Goal: Task Accomplishment & Management: Complete application form

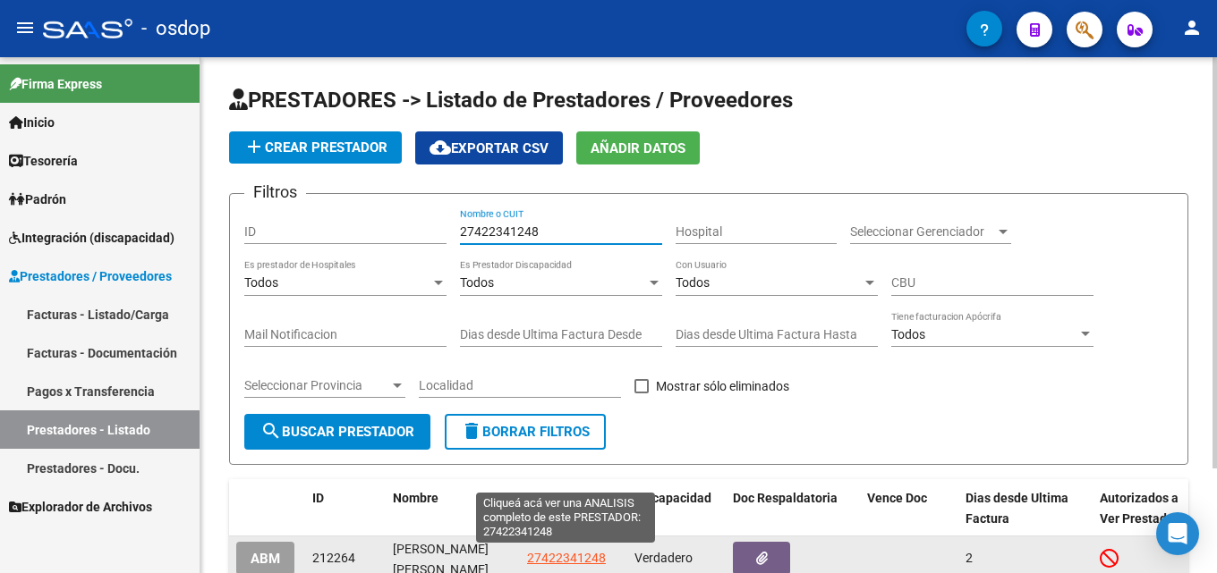
type input "27422341248"
click at [569, 562] on span "27422341248" at bounding box center [566, 558] width 79 height 14
type textarea "27422341248"
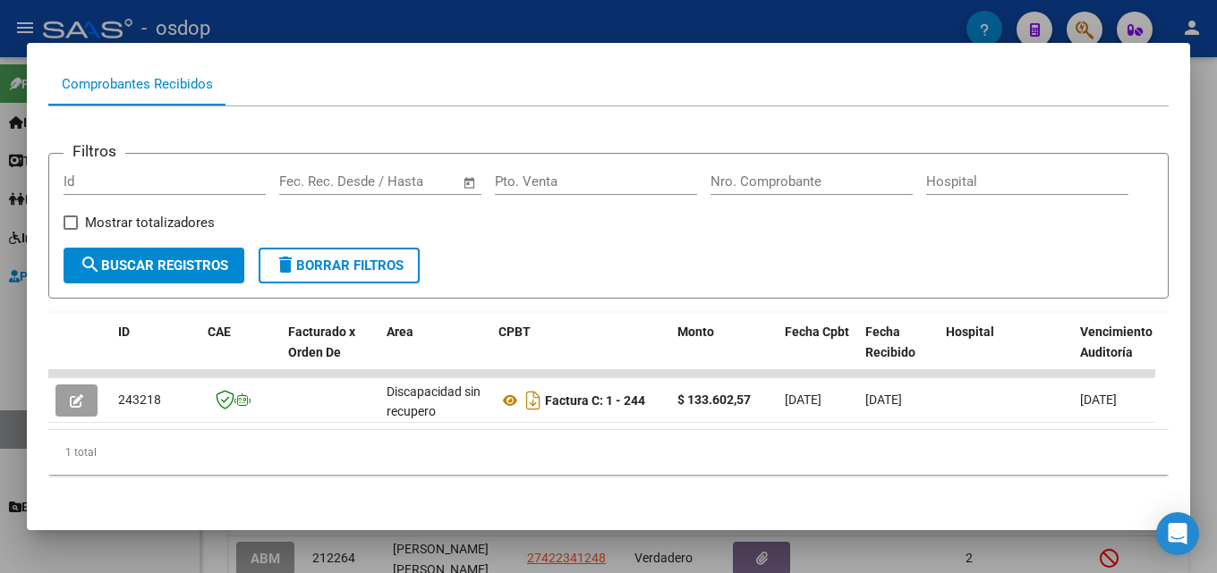
scroll to position [199, 0]
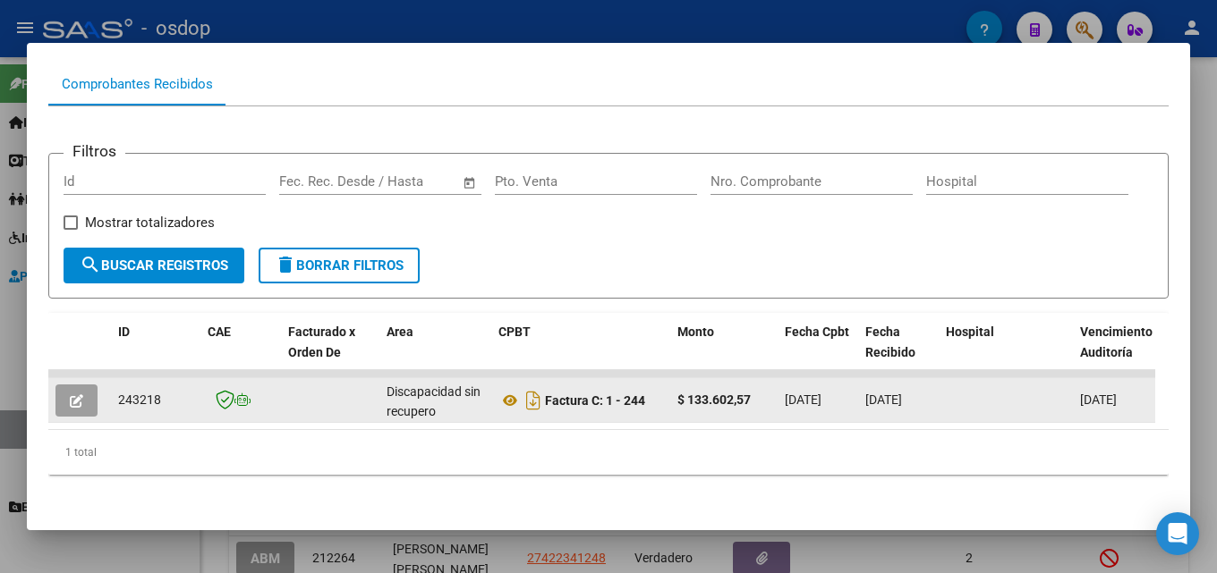
click at [72, 395] on icon "button" at bounding box center [76, 401] width 13 height 13
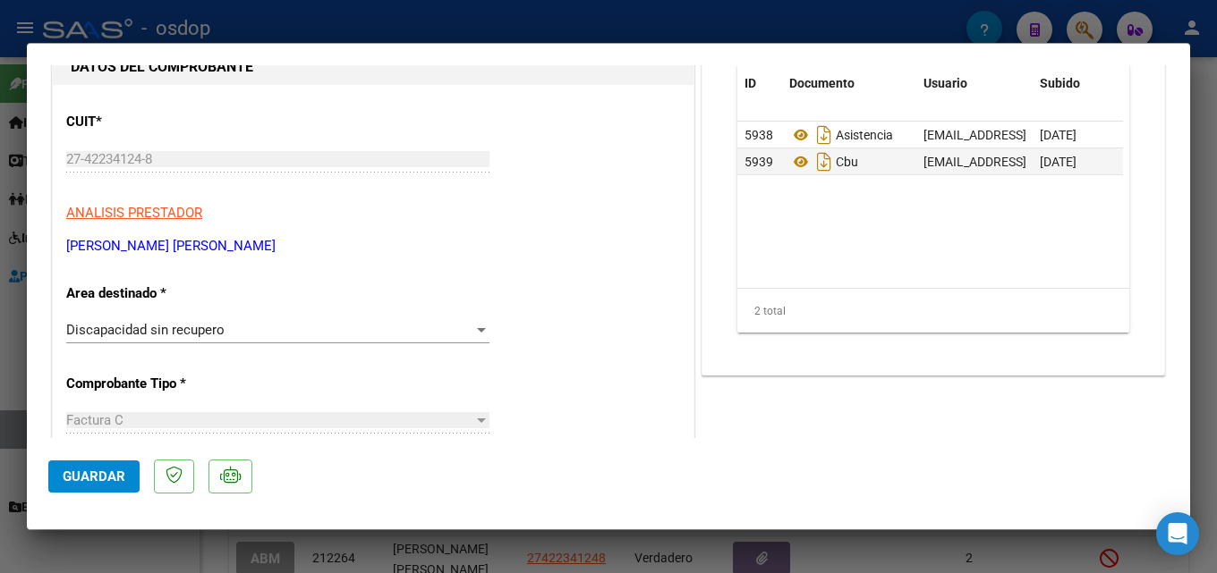
scroll to position [184, 0]
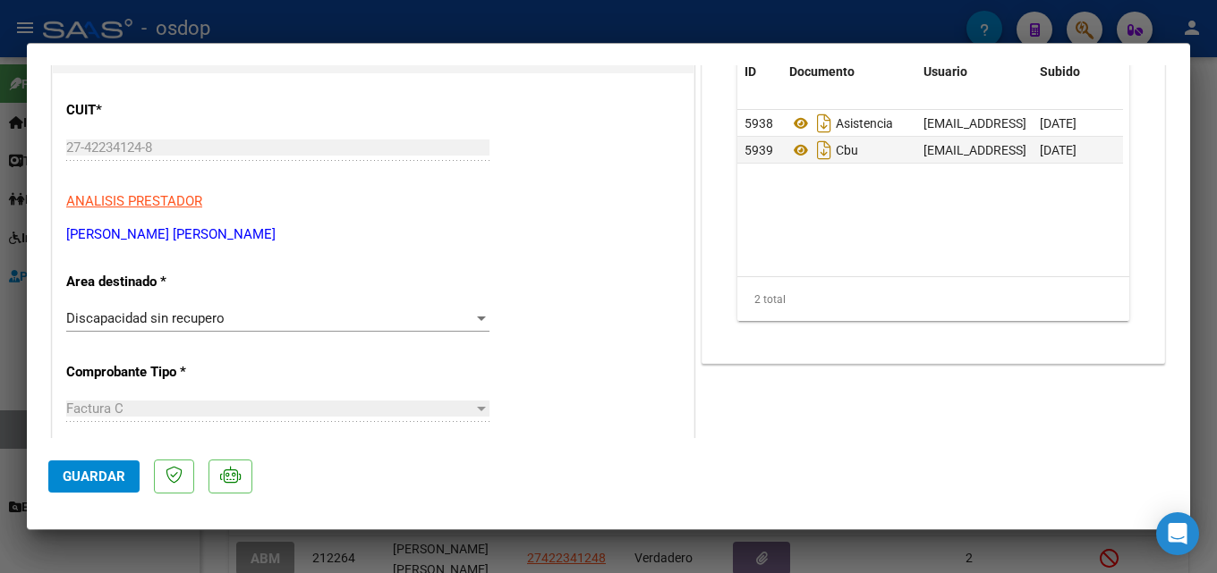
click at [308, 327] on div "Discapacidad sin recupero" at bounding box center [269, 318] width 407 height 16
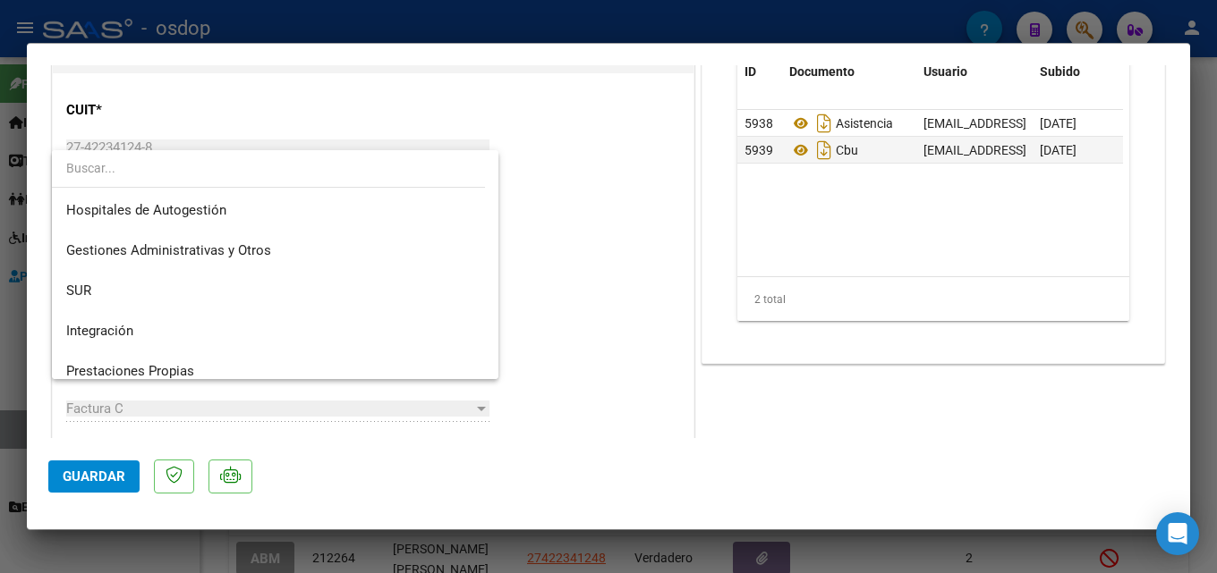
scroll to position [33, 0]
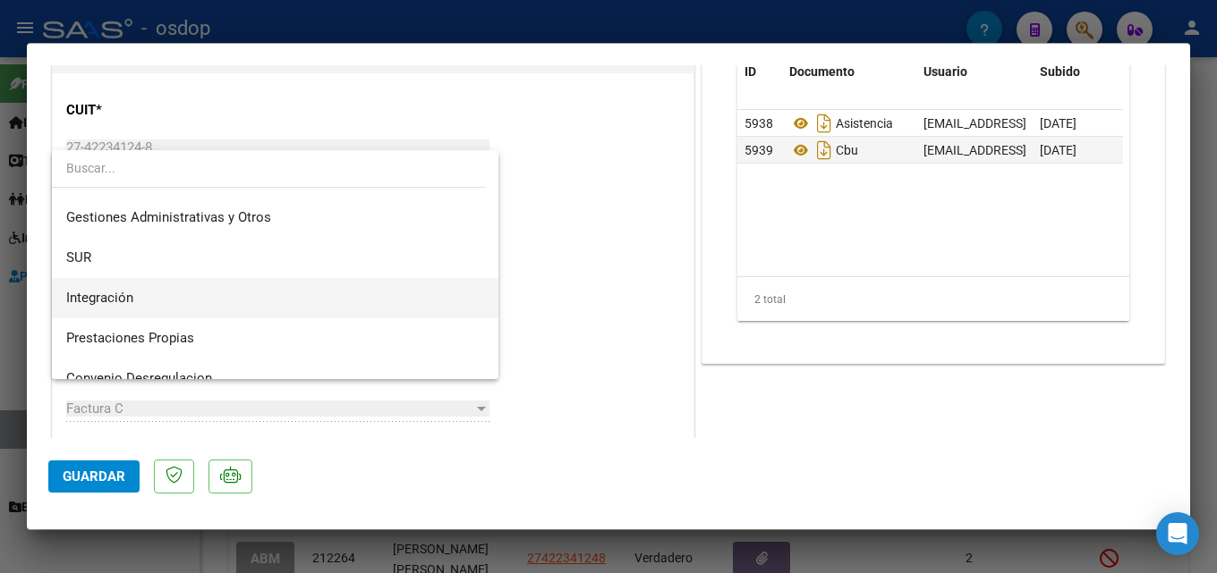
click at [213, 290] on span "Integración" at bounding box center [275, 298] width 418 height 40
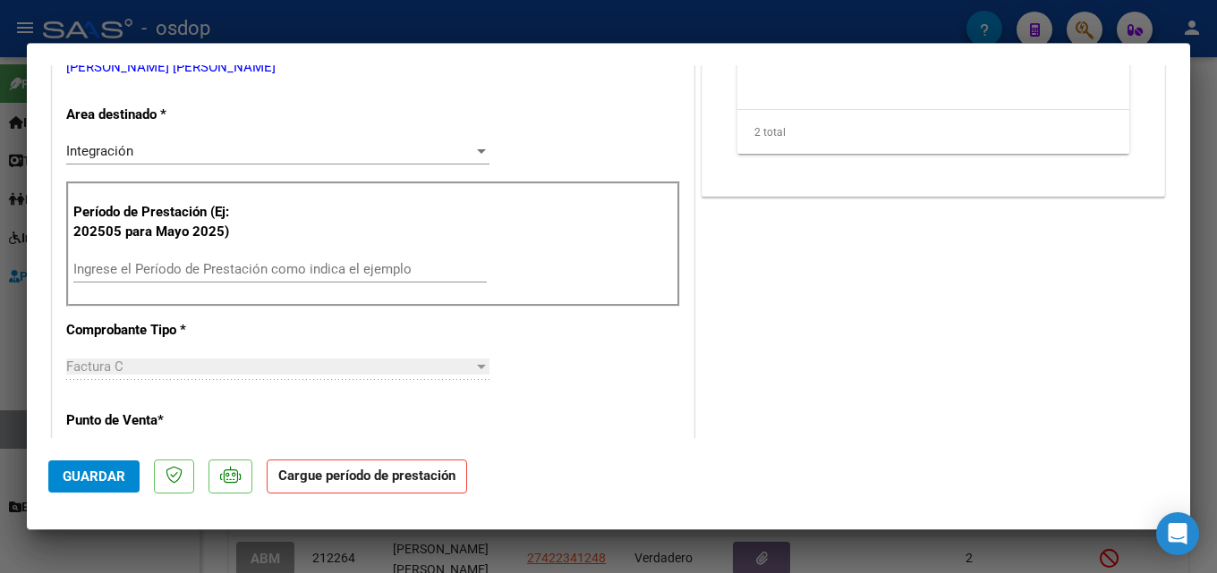
scroll to position [410, 0]
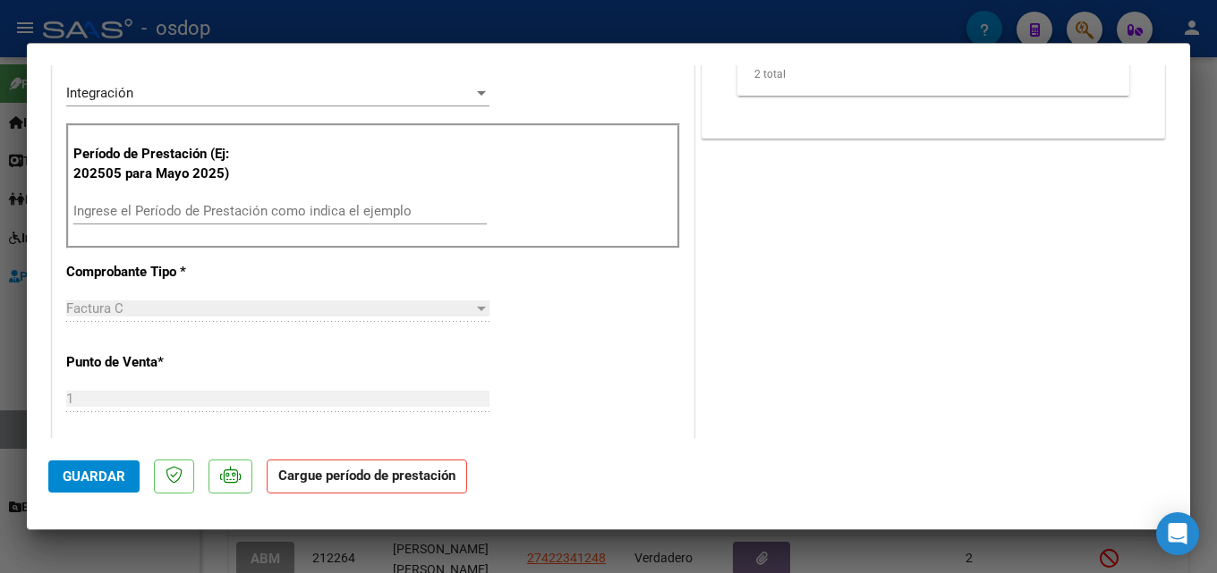
click at [193, 208] on input "Ingrese el Período de Prestación como indica el ejemplo" at bounding box center [279, 211] width 413 height 16
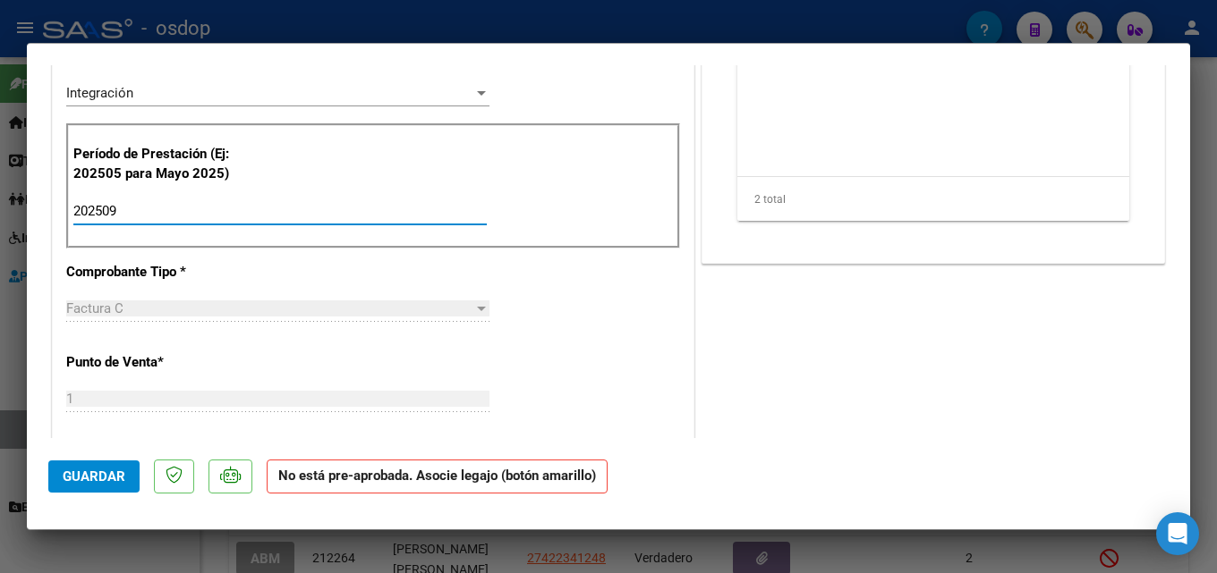
type input "202509"
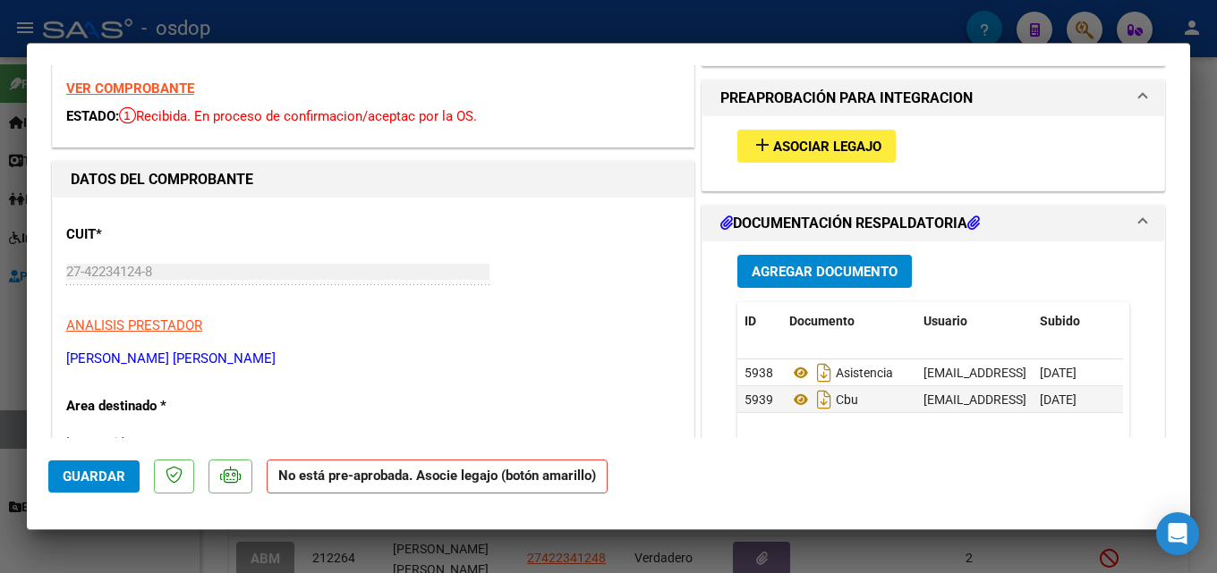
scroll to position [38, 0]
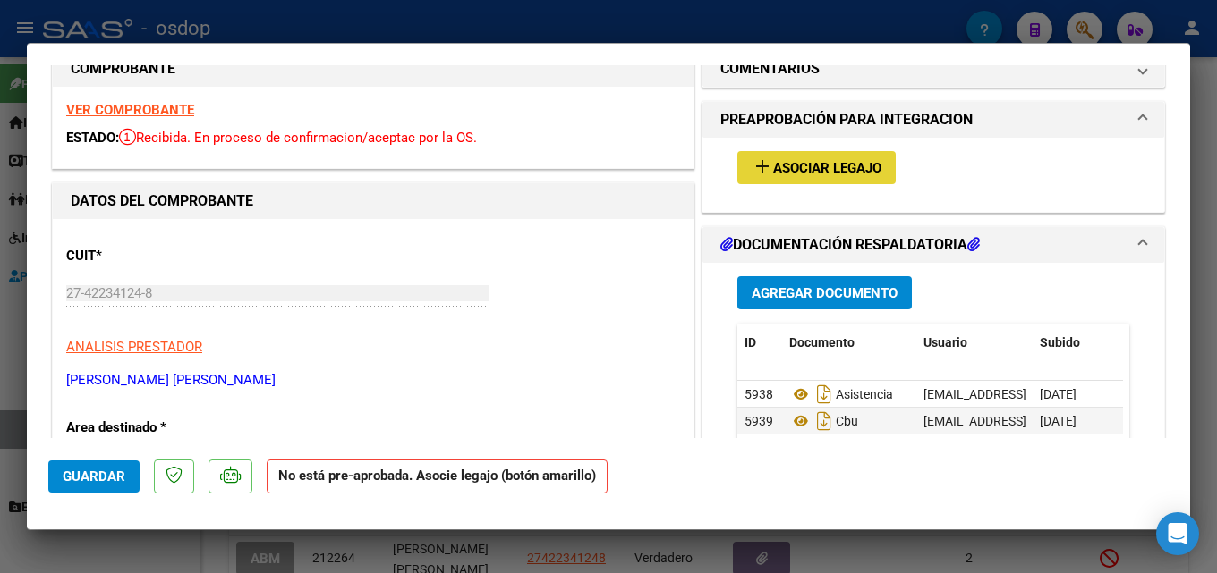
click at [858, 172] on span "Asociar Legajo" at bounding box center [827, 168] width 108 height 16
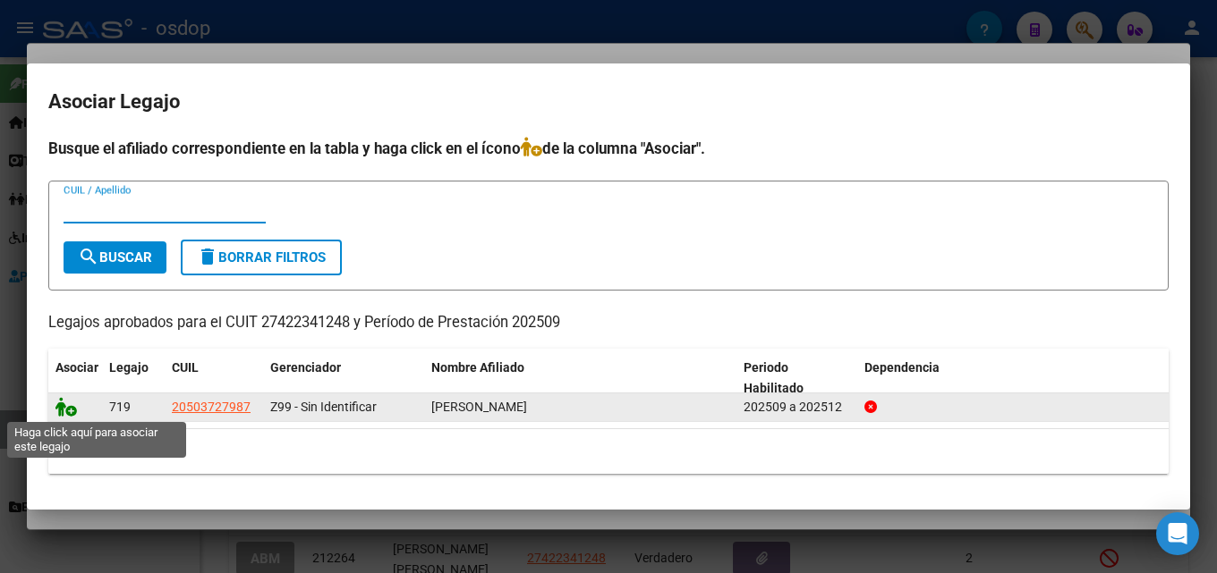
click at [60, 414] on icon at bounding box center [65, 407] width 21 height 20
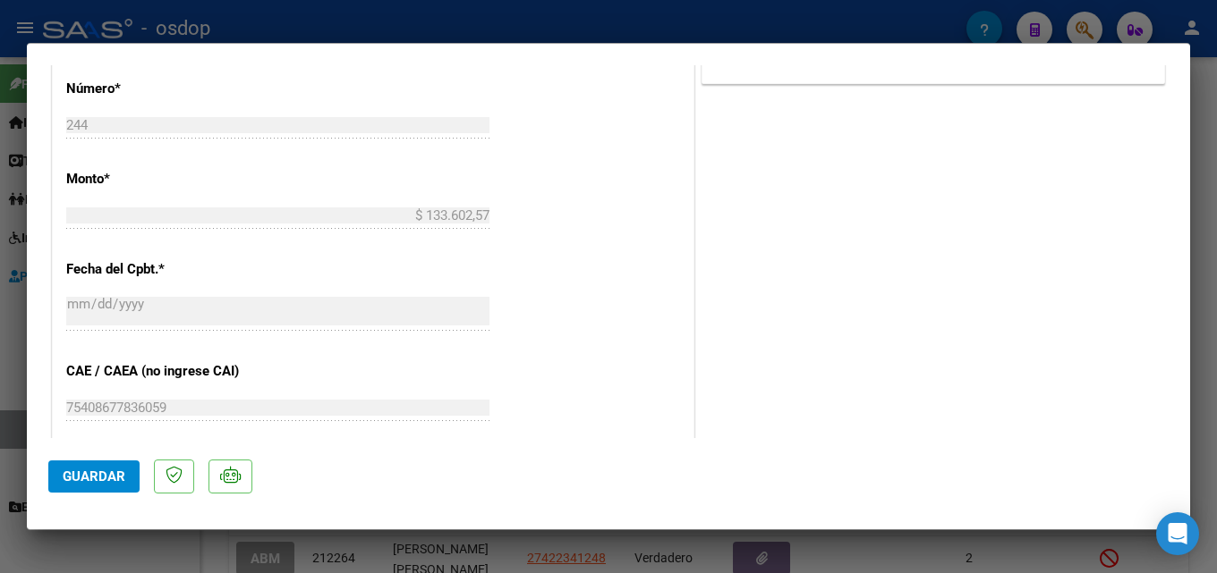
scroll to position [843, 0]
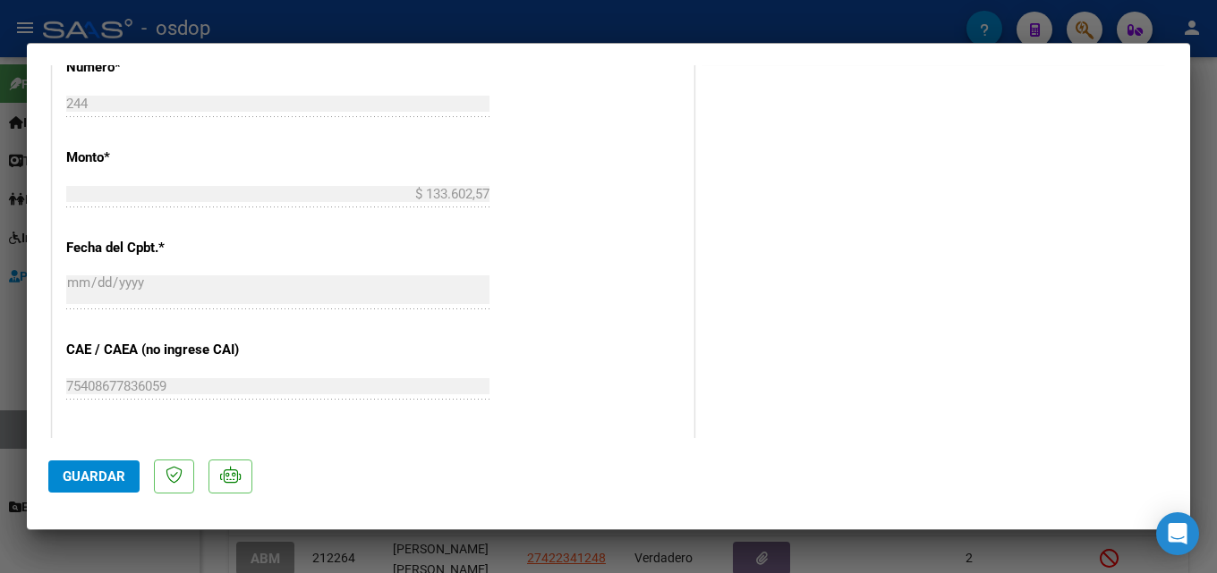
click at [103, 479] on span "Guardar" at bounding box center [94, 477] width 63 height 16
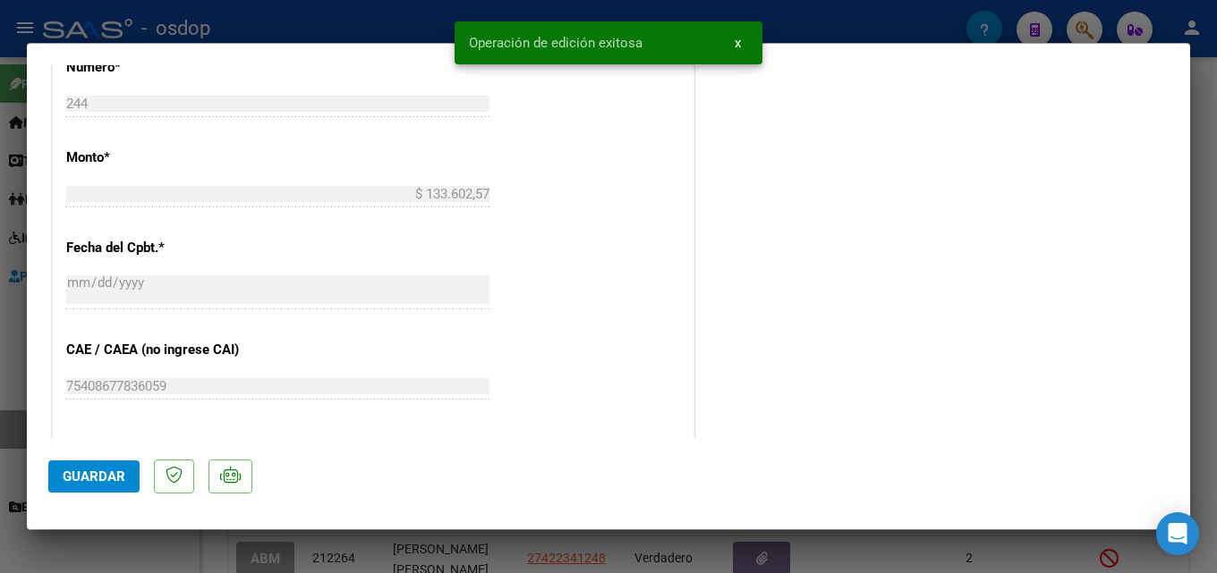
click at [1216, 184] on div at bounding box center [608, 286] width 1217 height 573
type input "$ 0,00"
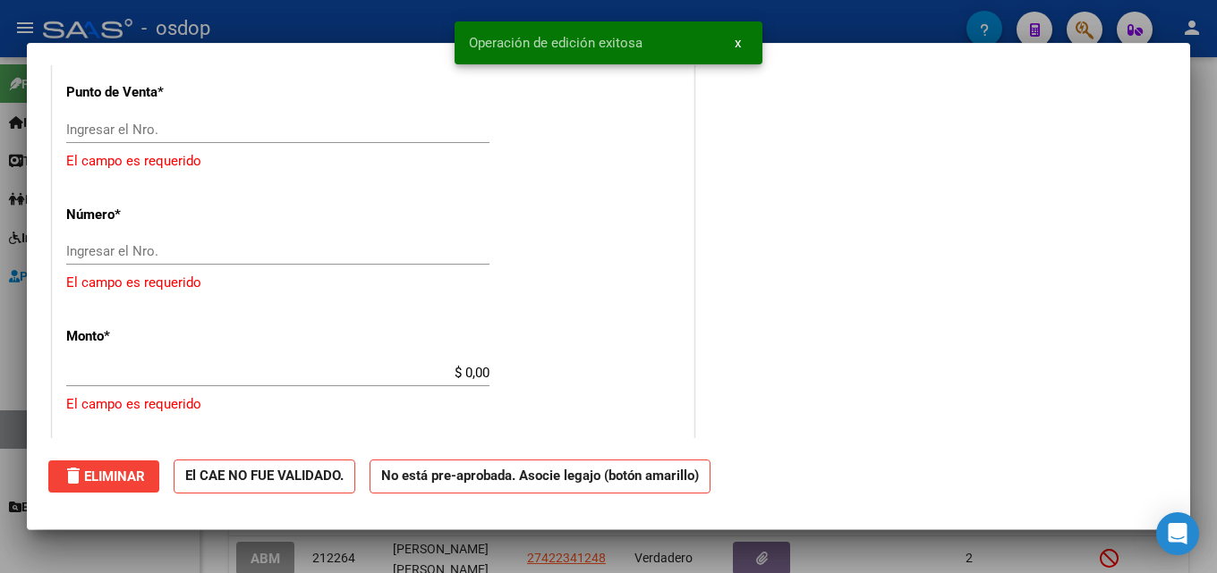
scroll to position [0, 0]
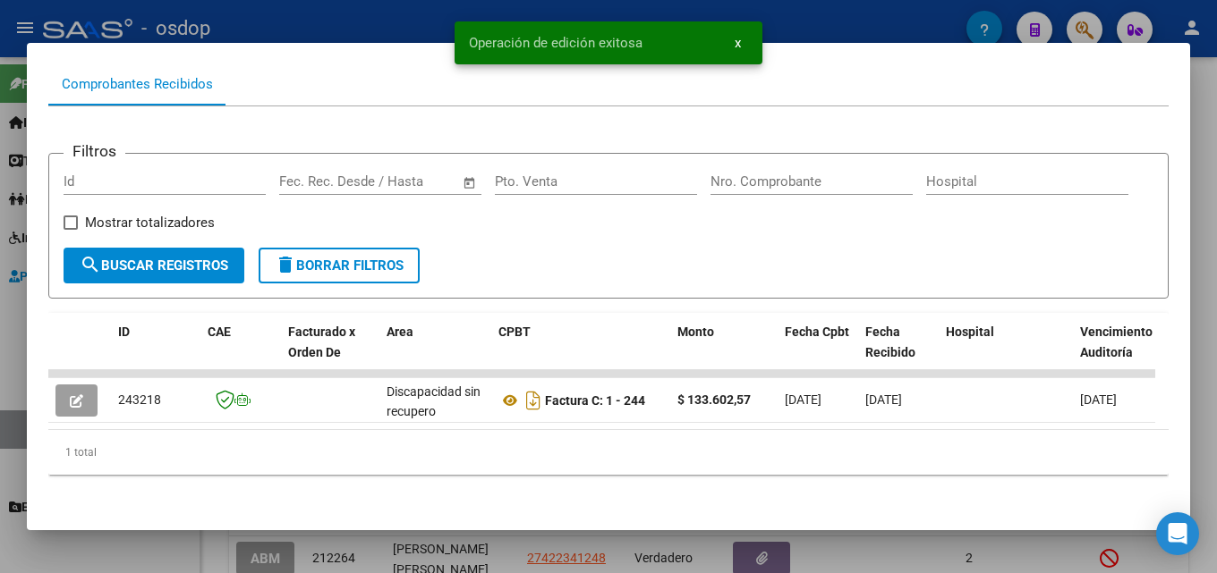
click at [1216, 184] on div at bounding box center [608, 286] width 1217 height 573
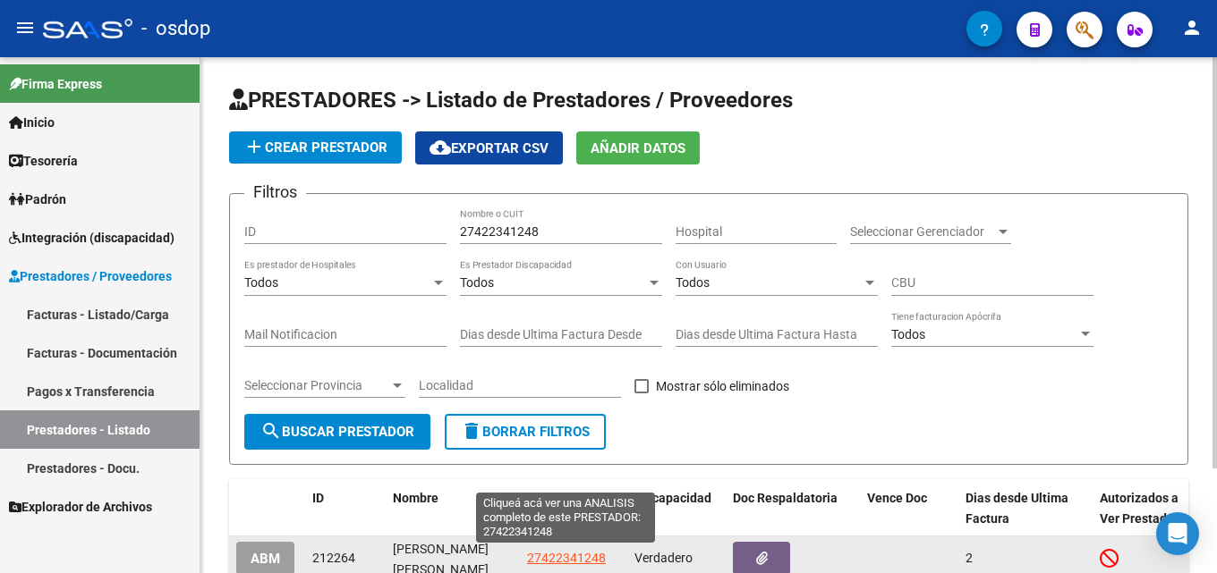
click at [556, 555] on span "27422341248" at bounding box center [566, 558] width 79 height 14
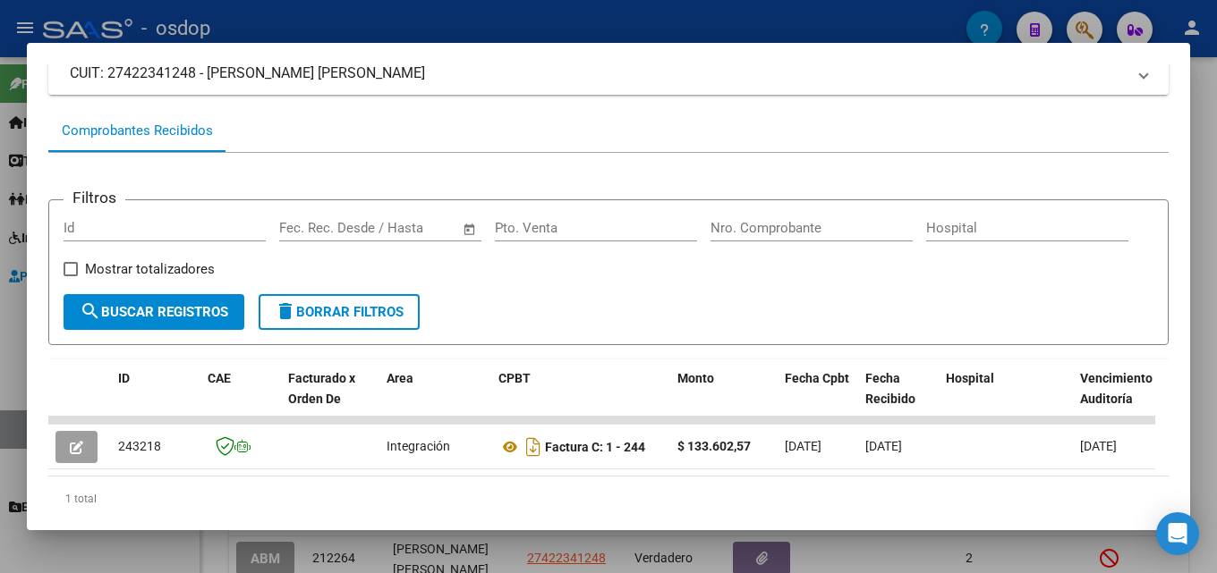
scroll to position [199, 0]
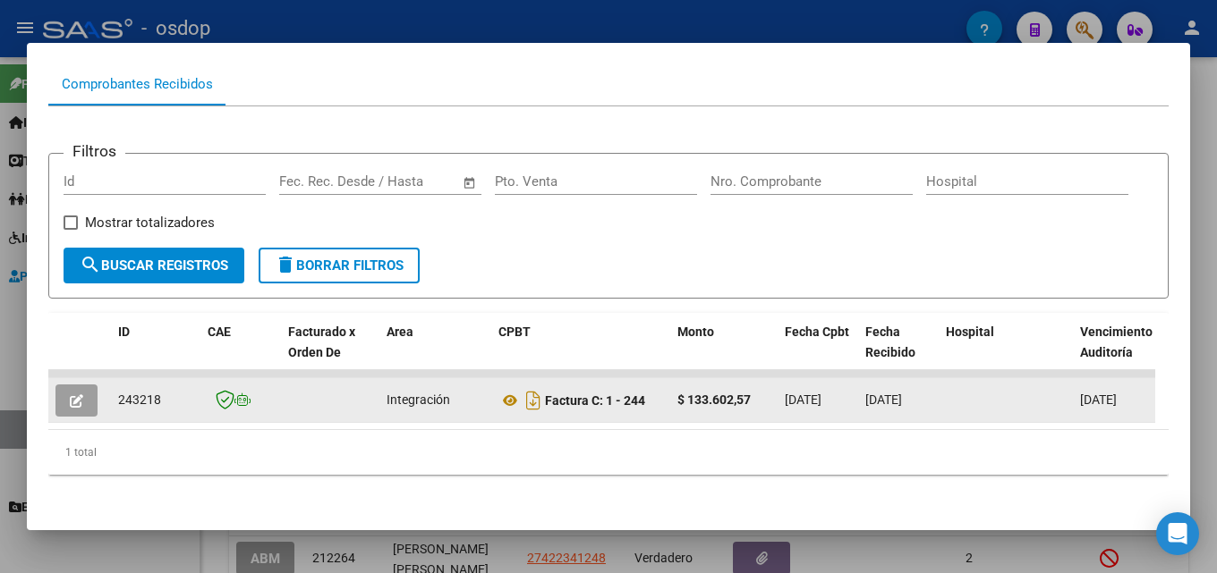
click at [73, 395] on icon "button" at bounding box center [76, 401] width 13 height 13
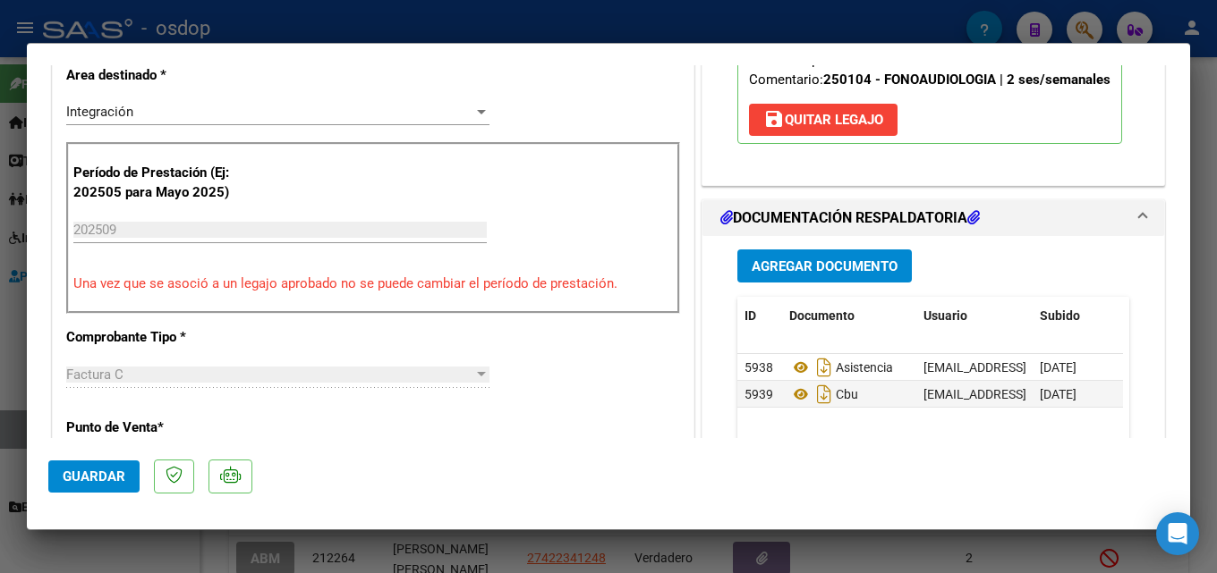
scroll to position [460, 0]
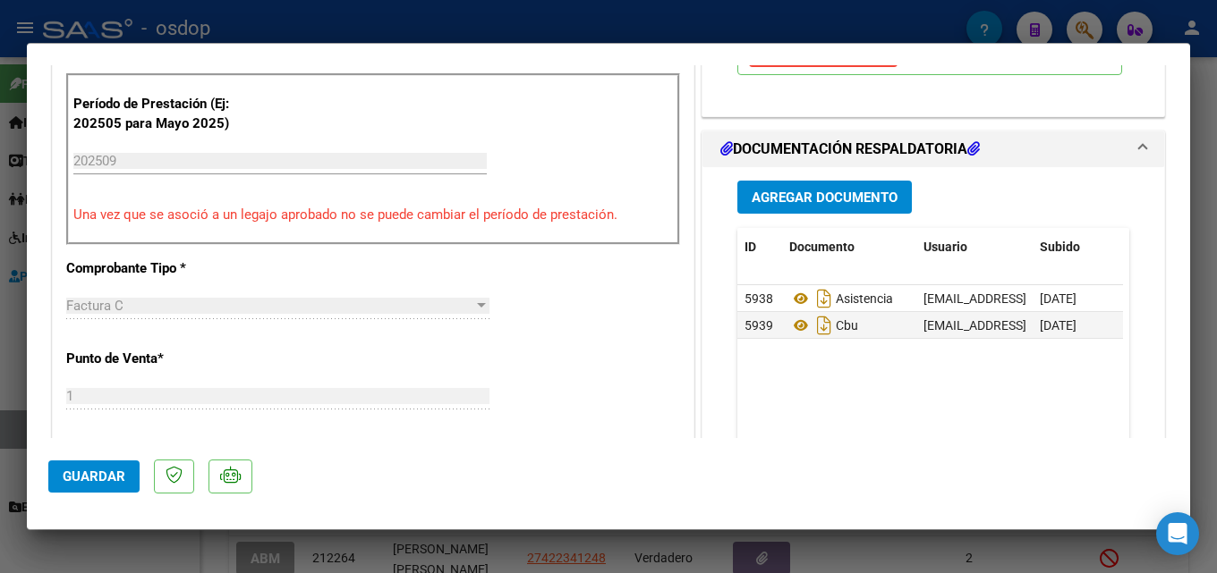
click at [1216, 248] on div at bounding box center [608, 286] width 1217 height 573
type input "$ 0,00"
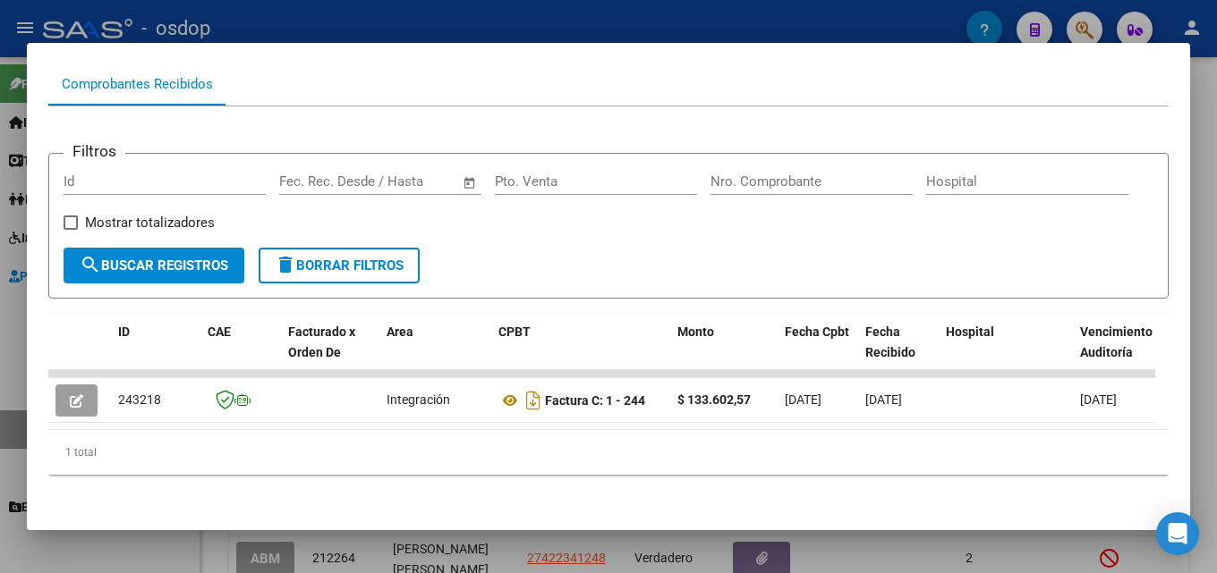
click at [1216, 220] on div at bounding box center [608, 286] width 1217 height 573
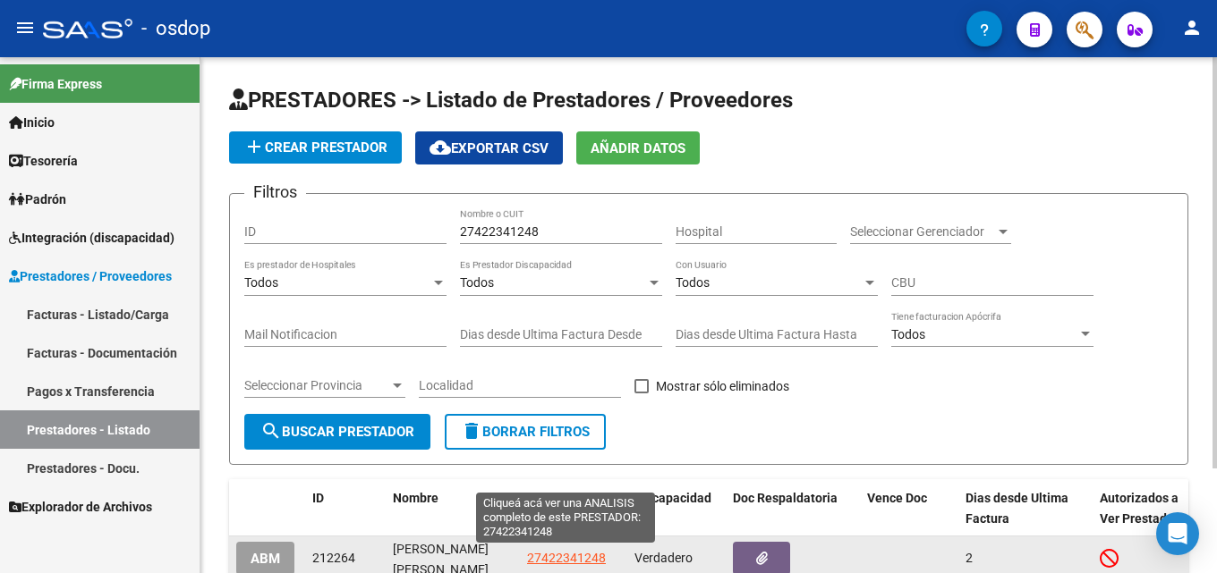
click at [589, 556] on span "27422341248" at bounding box center [566, 558] width 79 height 14
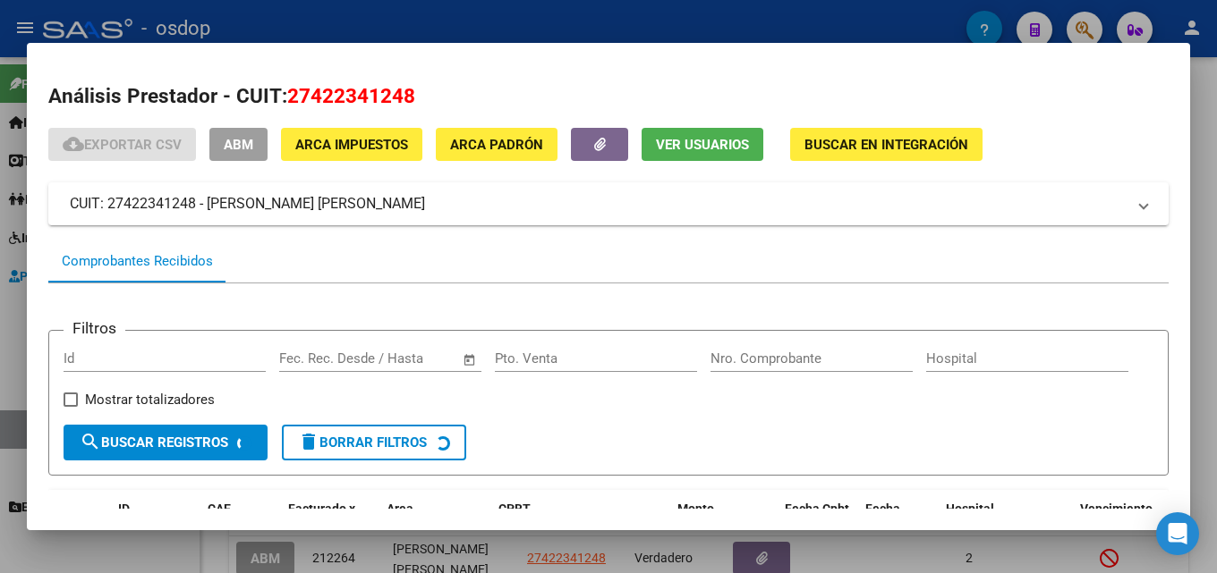
scroll to position [131, 0]
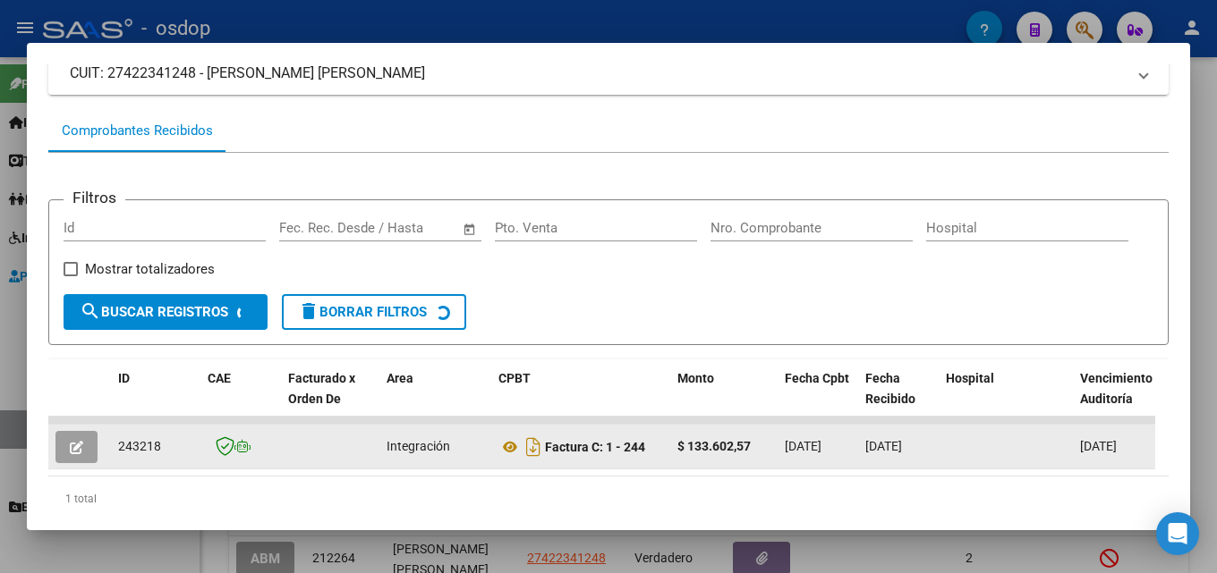
click at [67, 459] on button "button" at bounding box center [76, 447] width 42 height 32
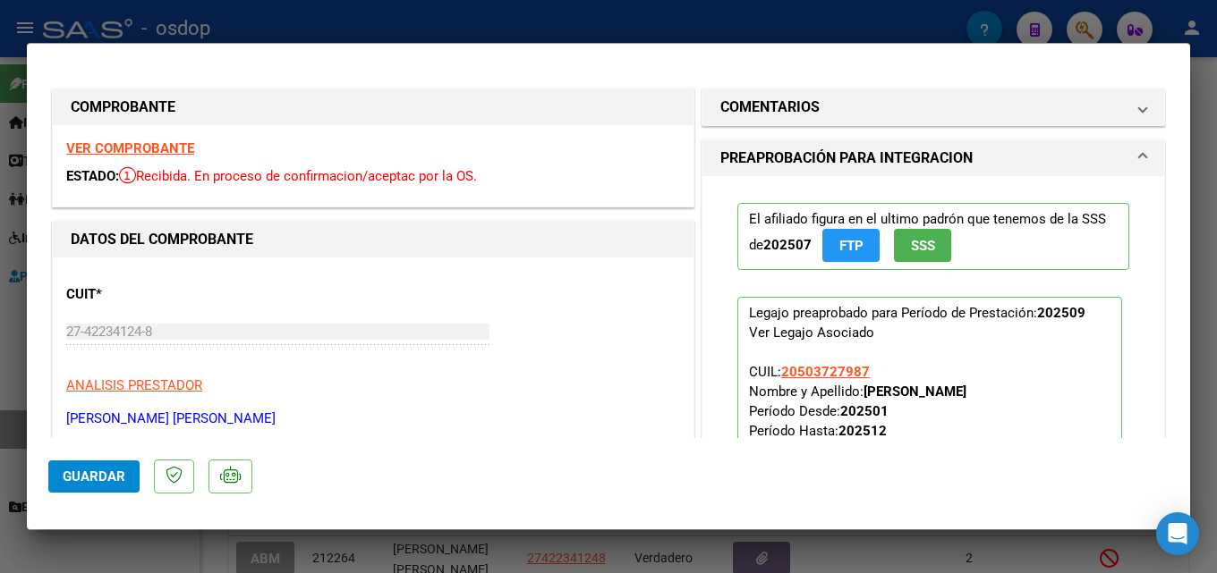
scroll to position [138, 0]
